Goal: Navigation & Orientation: Find specific page/section

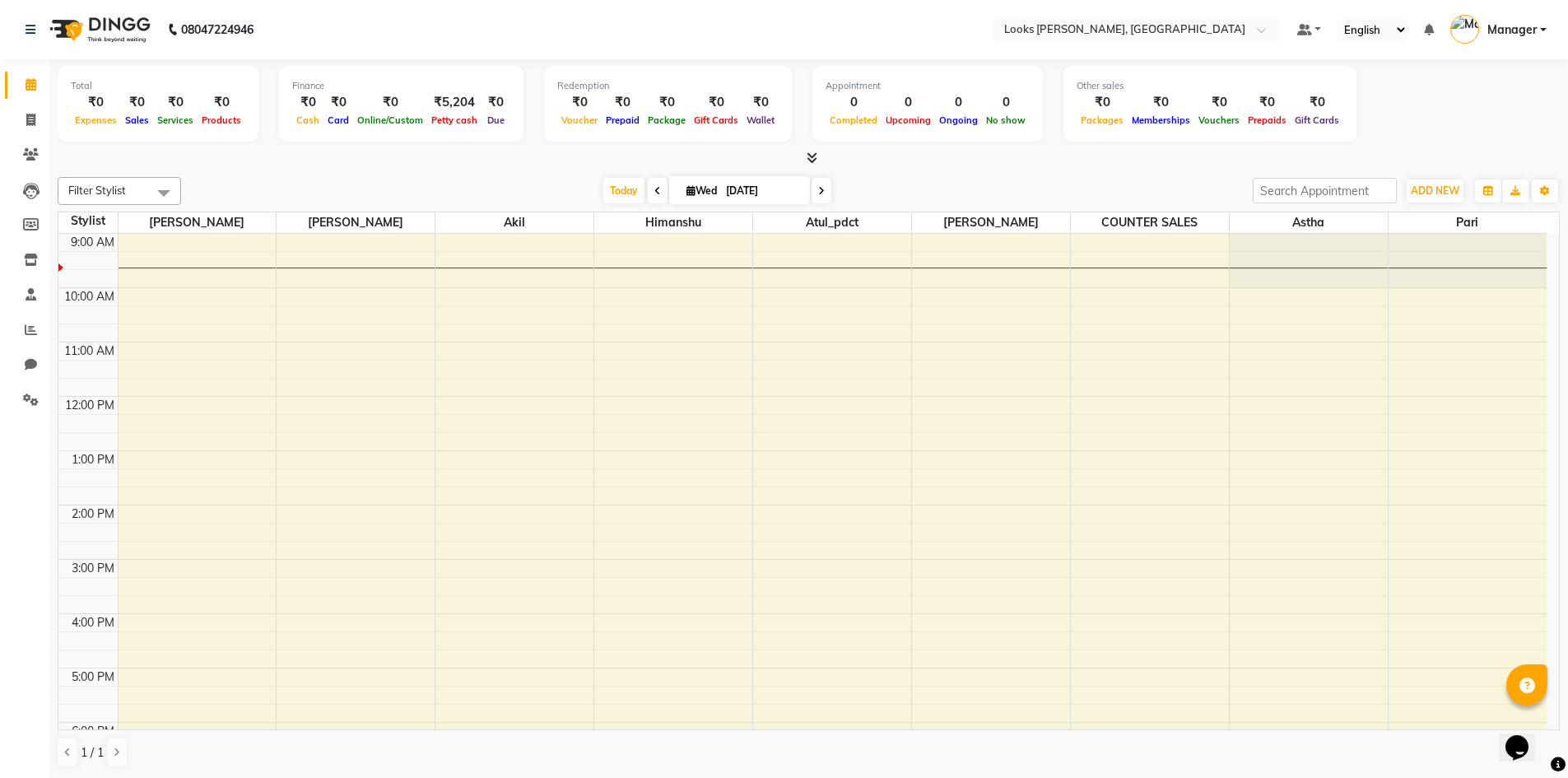
click at [806, 154] on icon at bounding box center [811, 157] width 11 height 13
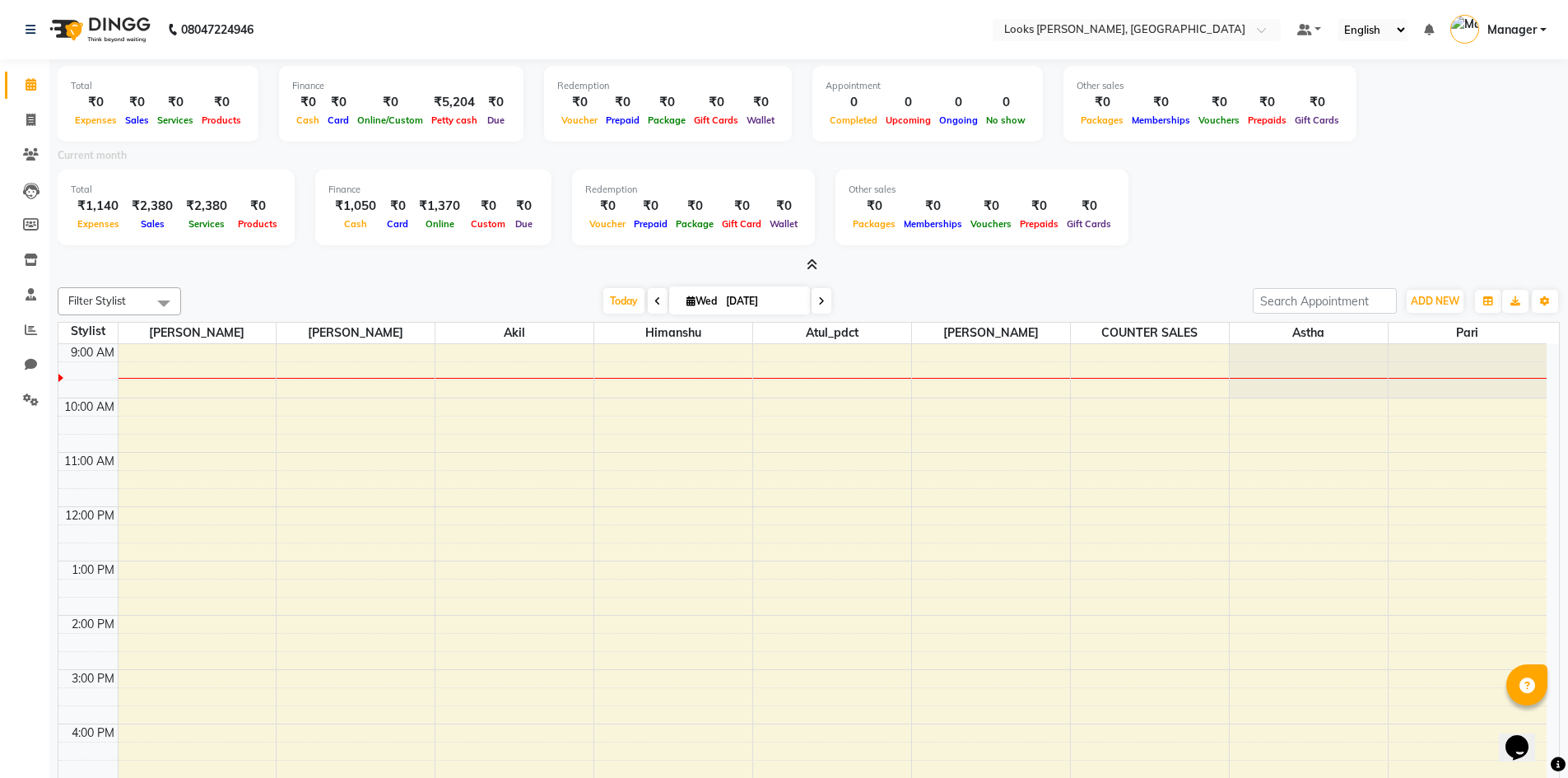
click at [814, 264] on icon at bounding box center [811, 265] width 11 height 13
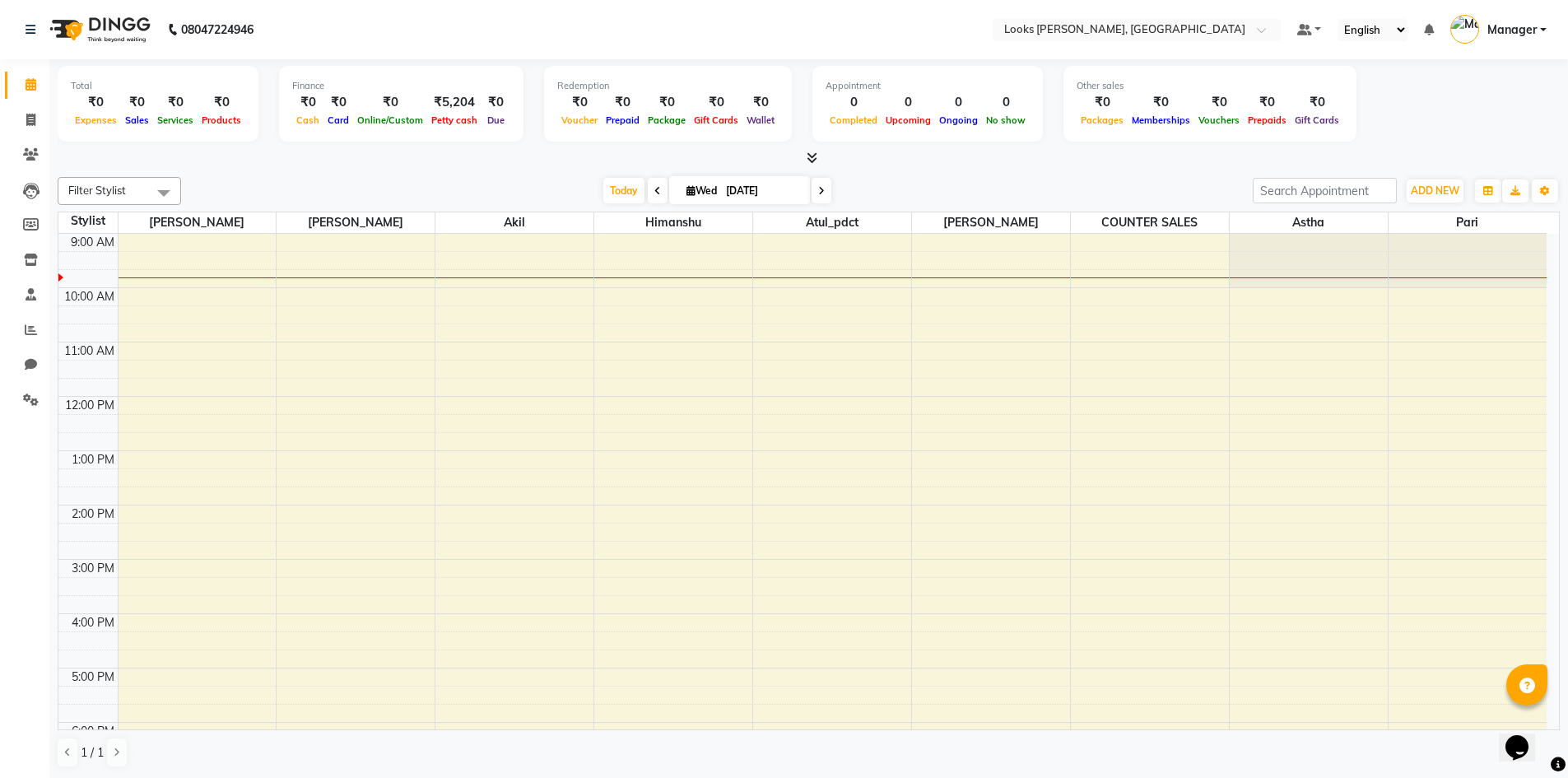
scroll to position [1, 0]
